Goal: Navigation & Orientation: Find specific page/section

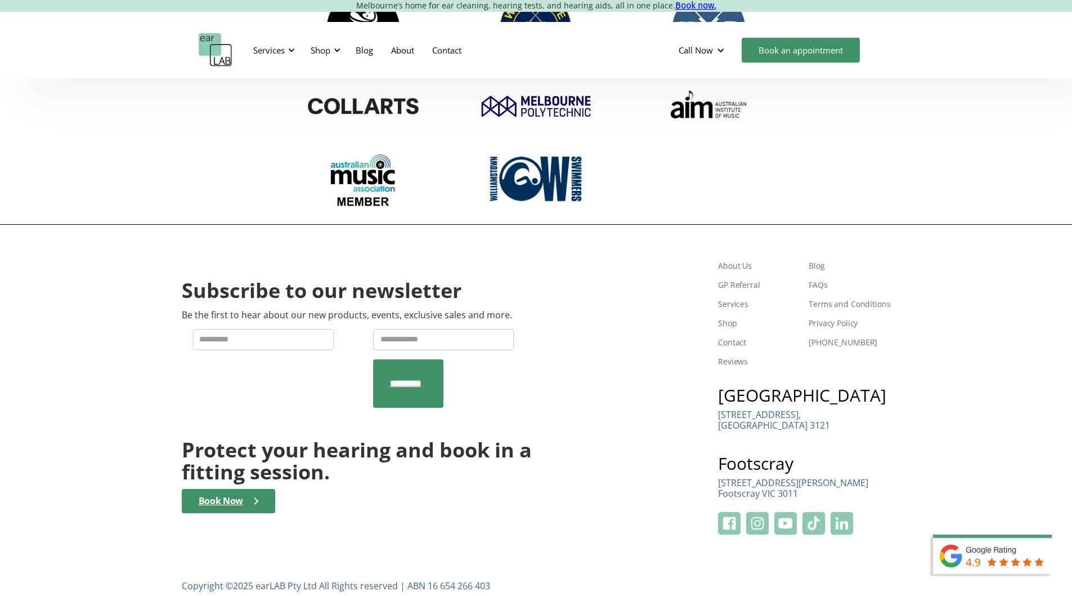
scroll to position [3686, 0]
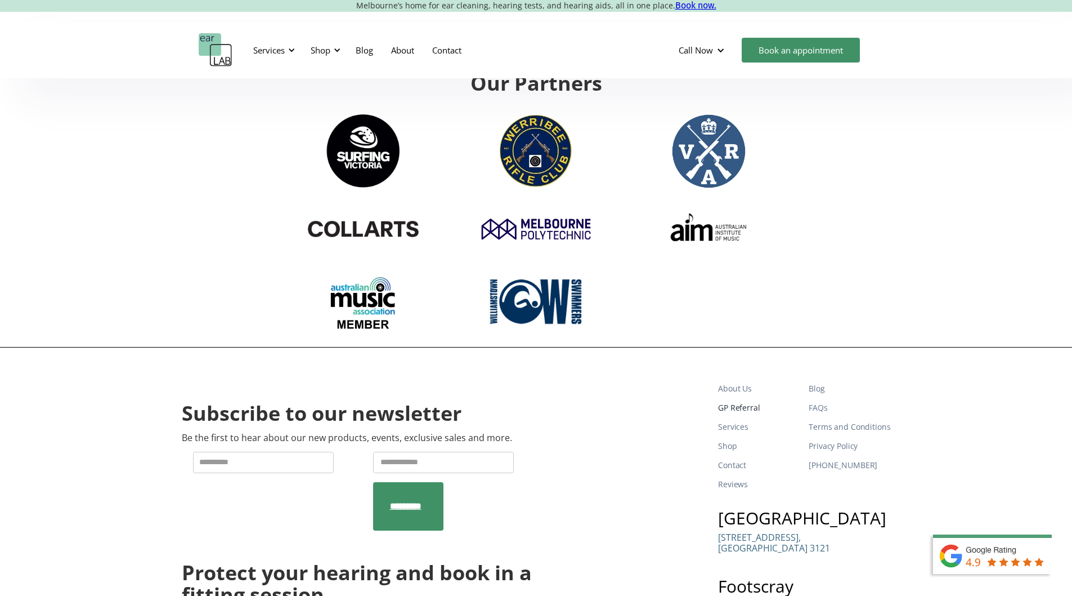
click at [751, 398] on link "GP Referral" at bounding box center [759, 407] width 82 height 19
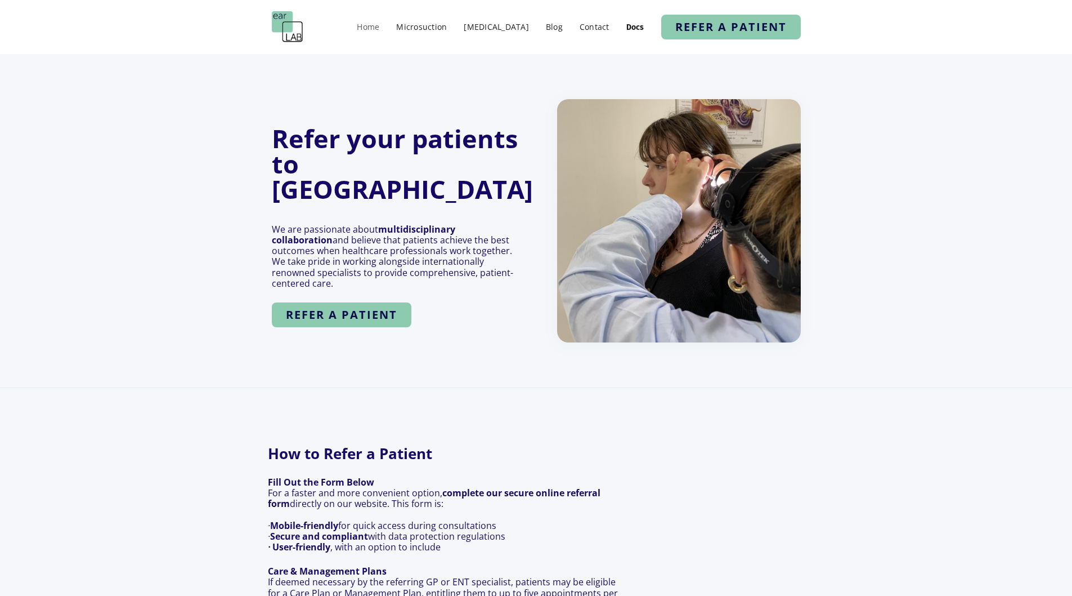
click at [385, 25] on link "Home" at bounding box center [368, 27] width 34 height 16
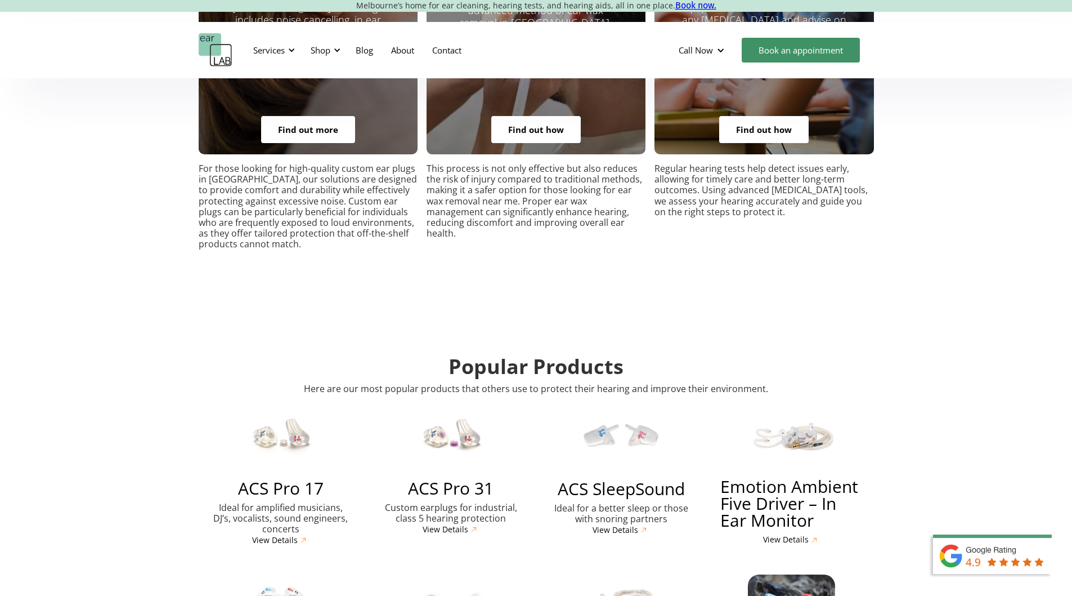
scroll to position [2195, 0]
